Goal: Understand process/instructions

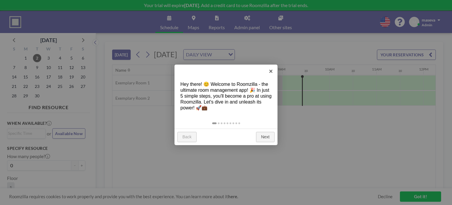
scroll to position [0, 400]
click at [266, 137] on link "Next" at bounding box center [265, 137] width 19 height 11
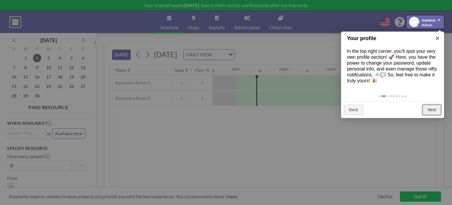
click at [435, 107] on link "Next" at bounding box center [432, 109] width 19 height 11
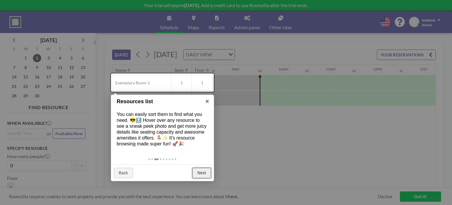
click at [202, 174] on link "Next" at bounding box center [201, 172] width 19 height 11
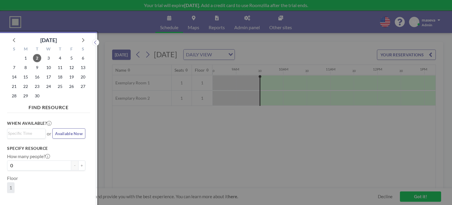
scroll to position [1, 0]
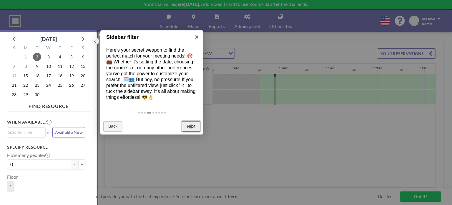
click at [191, 124] on link "Next" at bounding box center [191, 126] width 19 height 11
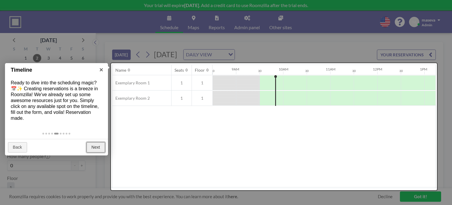
click at [97, 147] on link "Next" at bounding box center [96, 147] width 19 height 11
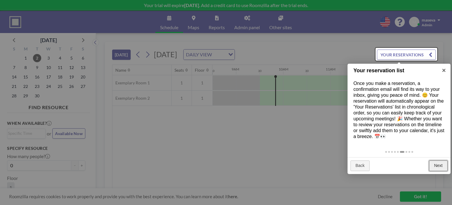
click at [437, 164] on link "Next" at bounding box center [438, 165] width 19 height 11
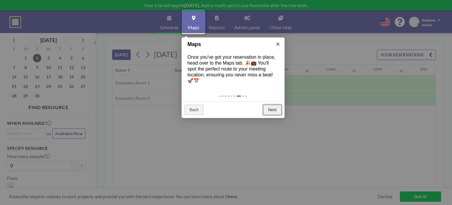
click at [275, 109] on link "Next" at bounding box center [272, 109] width 19 height 11
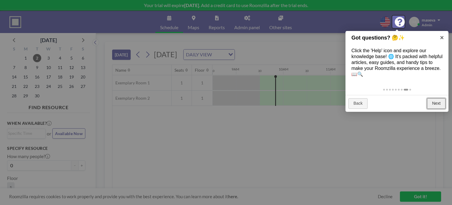
click at [439, 102] on link "Next" at bounding box center [436, 103] width 19 height 11
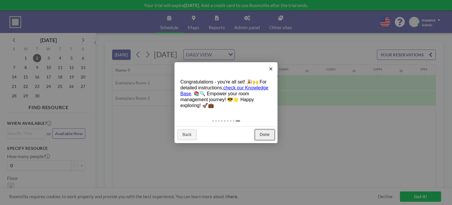
click at [264, 134] on link "Done" at bounding box center [265, 134] width 20 height 11
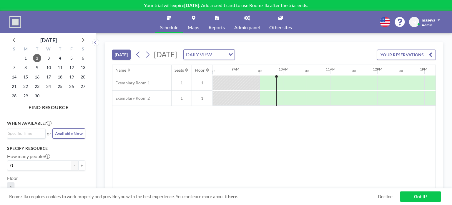
click at [225, 53] on input "Search for option" at bounding box center [219, 55] width 11 height 8
click at [282, 71] on li "WEEKLY VIEW" at bounding box center [277, 73] width 50 height 9
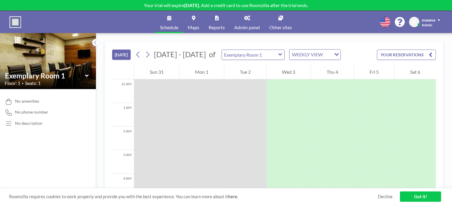
click at [380, 197] on link "Decline" at bounding box center [385, 196] width 15 height 6
